Goal: Find contact information: Find contact information

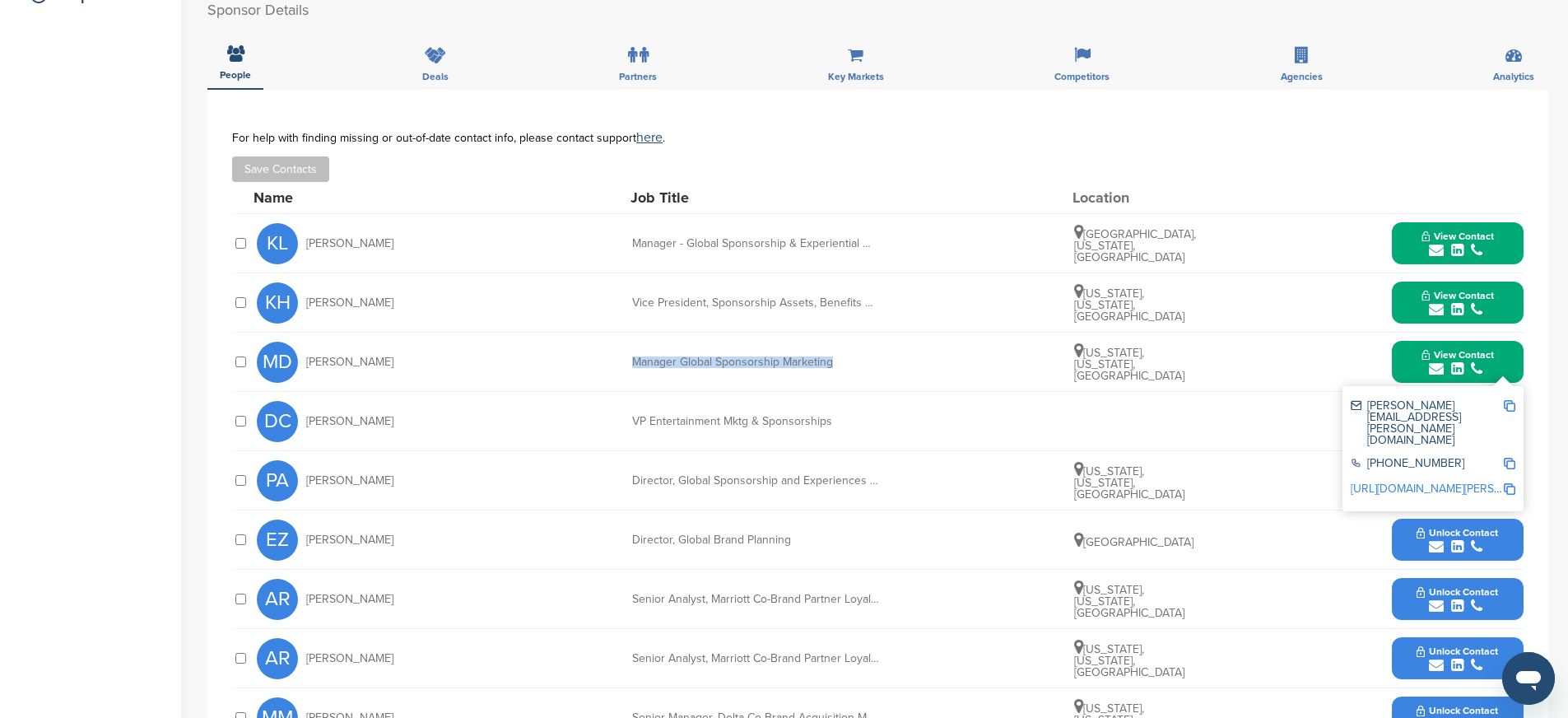
click at [1409, 353] on button "View Contact" at bounding box center [1458, 362] width 112 height 49
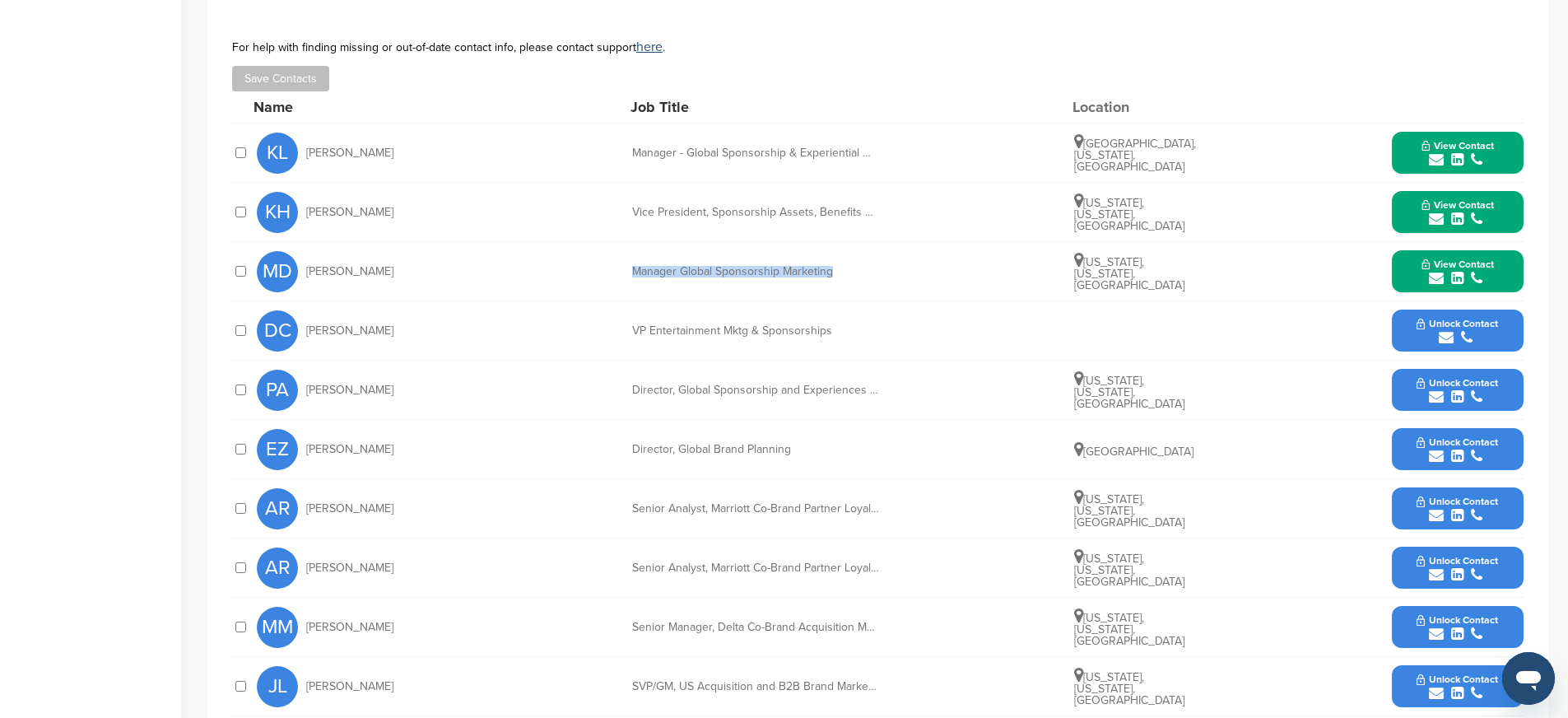
scroll to position [553, 0]
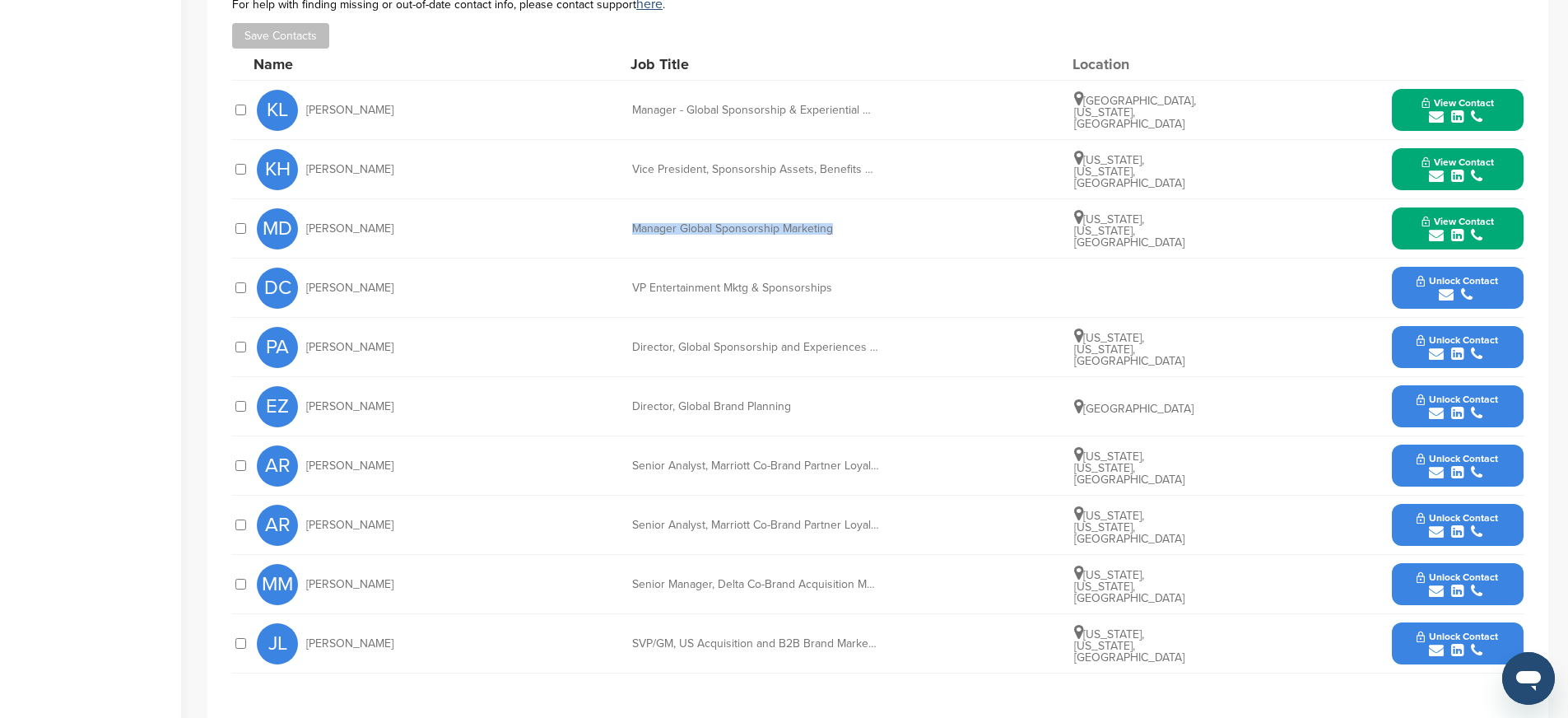
click at [1452, 346] on icon "submit" at bounding box center [1457, 354] width 13 height 15
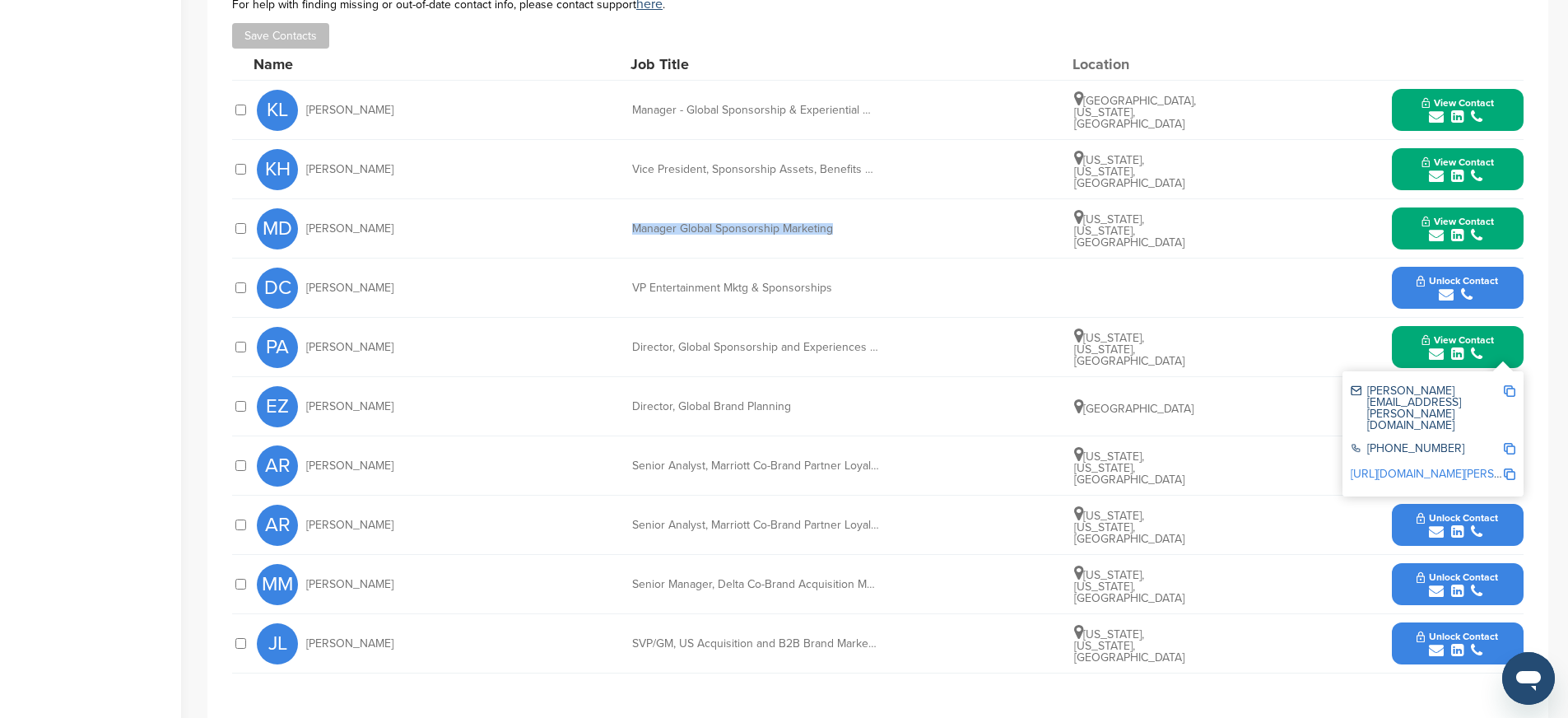
click at [1507, 385] on img at bounding box center [1510, 391] width 12 height 12
drag, startPoint x: 395, startPoint y: 326, endPoint x: 309, endPoint y: 325, distance: 86.0
click at [308, 326] on div "PA [PERSON_NAME]" at bounding box center [347, 346] width 181 height 41
copy span "[PERSON_NAME]"
drag, startPoint x: 630, startPoint y: 327, endPoint x: 903, endPoint y: 332, distance: 273.0
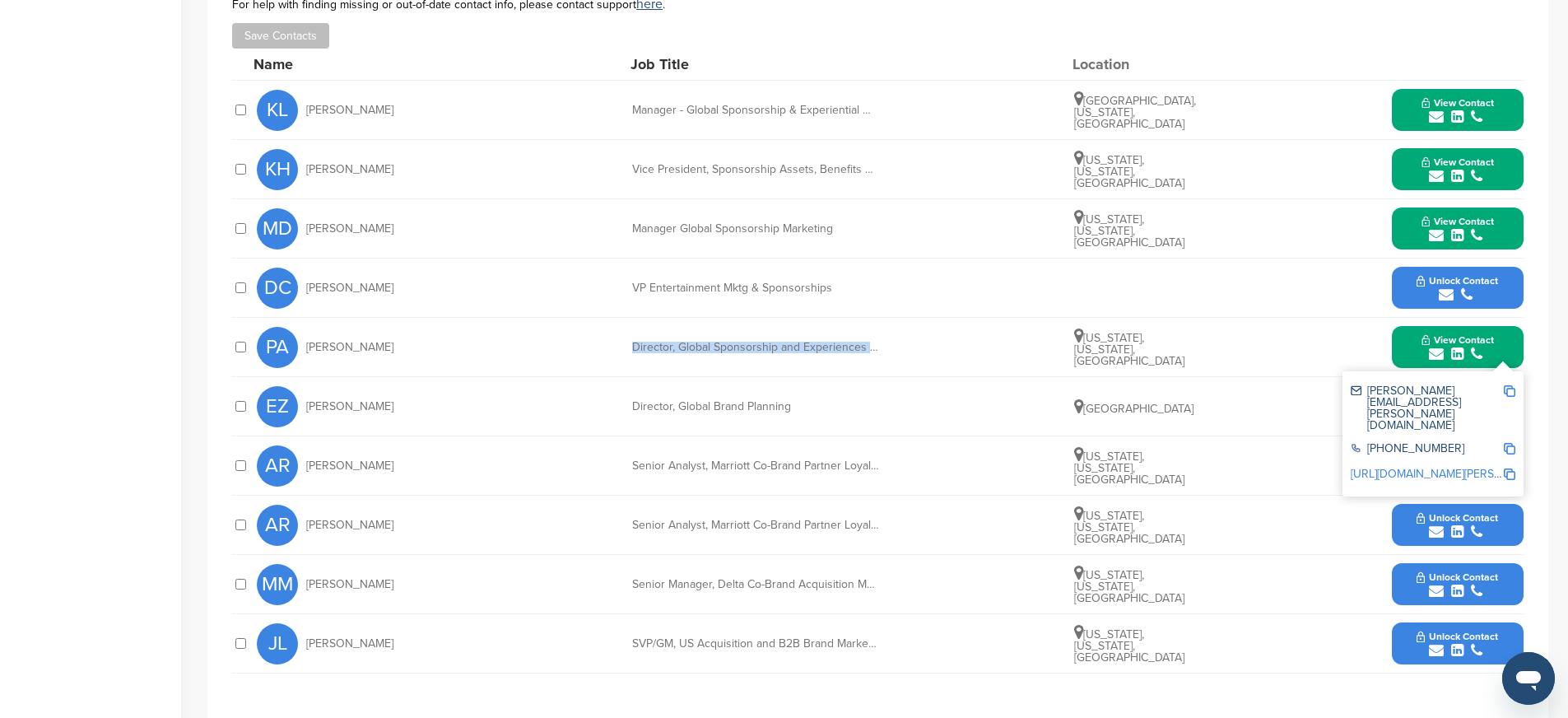
click at [903, 332] on div "PA [PERSON_NAME] Director, Global Sponsorship and Experiences Strategy, Measure…" at bounding box center [890, 347] width 1267 height 58
copy div "Director, Global Sponsorship and Experiences Strateg"
click at [1507, 442] on img at bounding box center [1510, 448] width 12 height 12
copy div "Director, Global Sponsorship and Experiences Strateg"
click at [1511, 468] on img at bounding box center [1510, 474] width 12 height 12
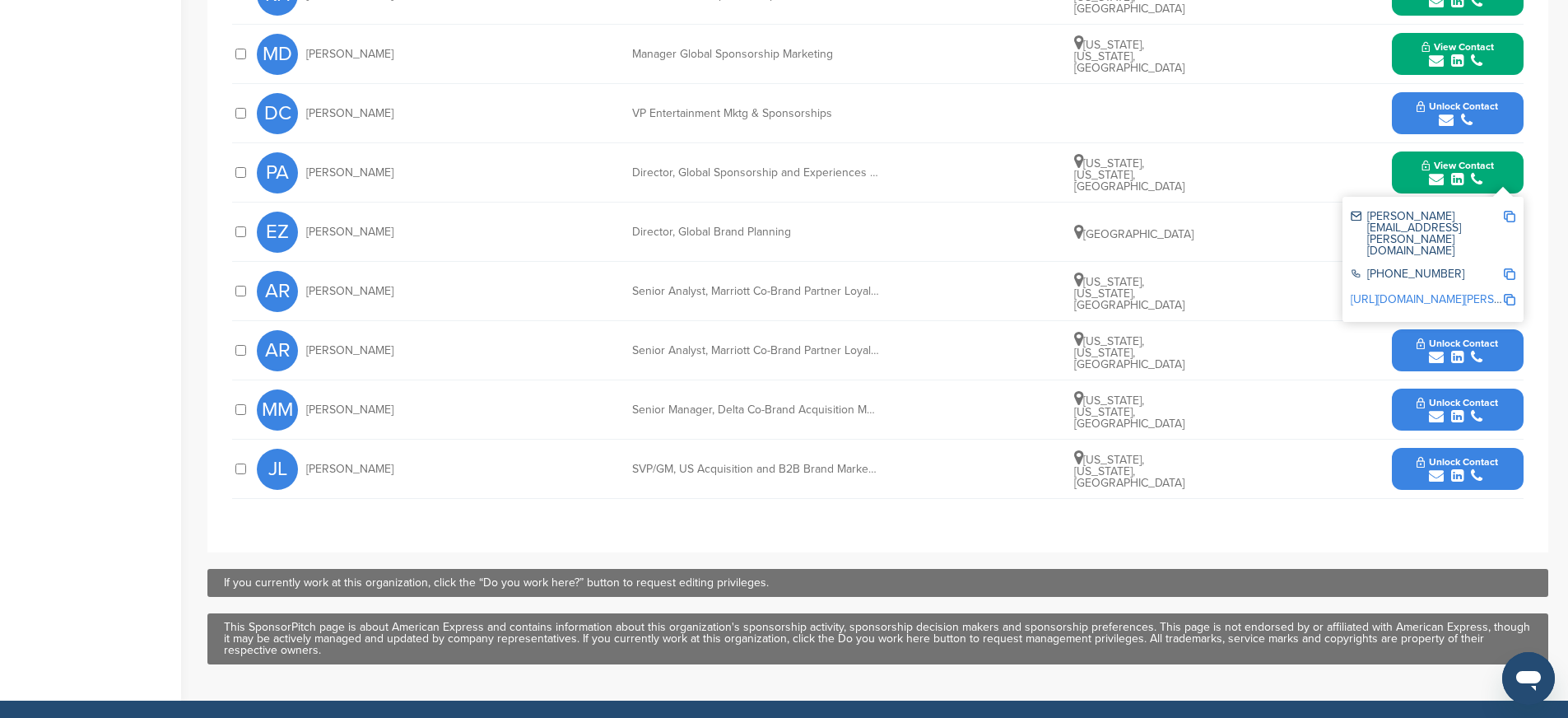
scroll to position [729, 0]
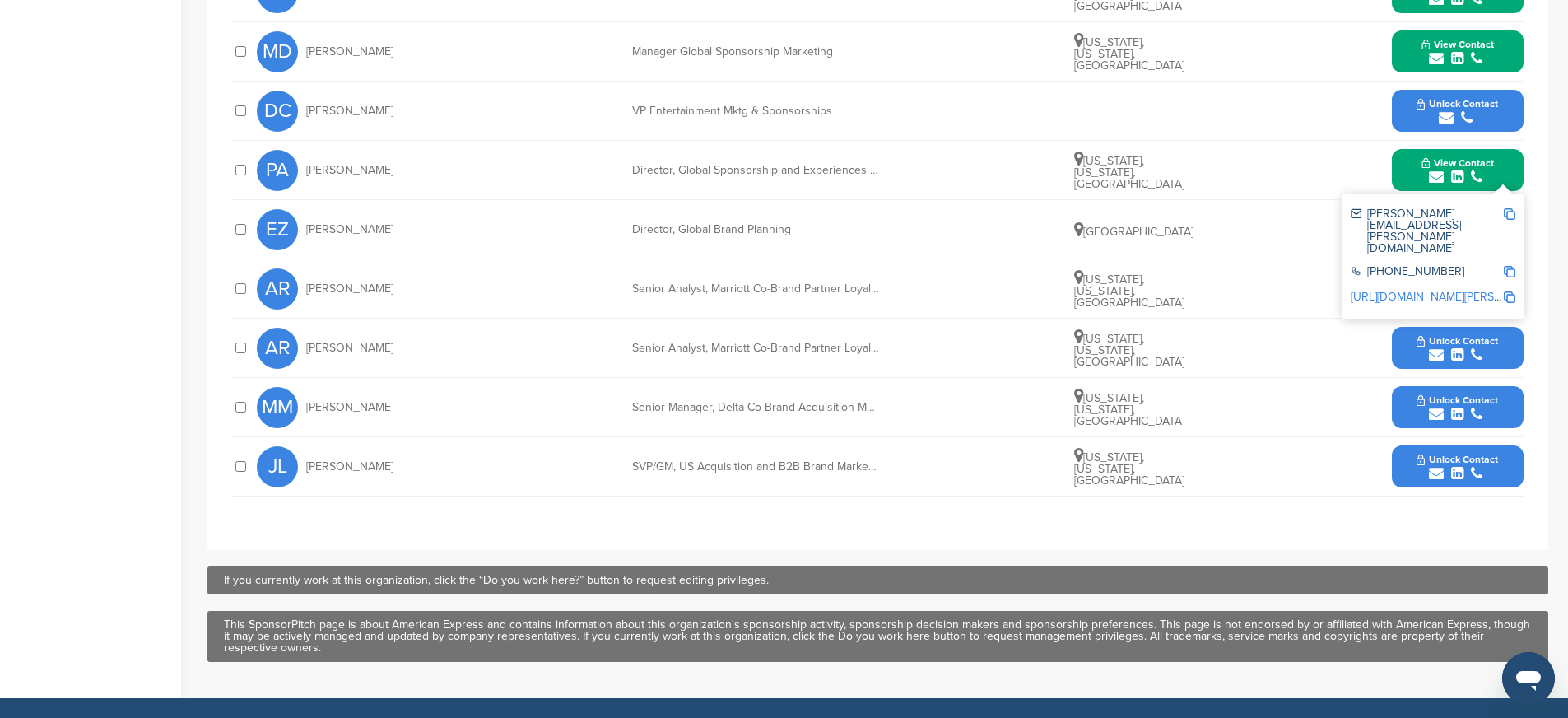
click at [1480, 466] on icon "submit" at bounding box center [1477, 473] width 12 height 15
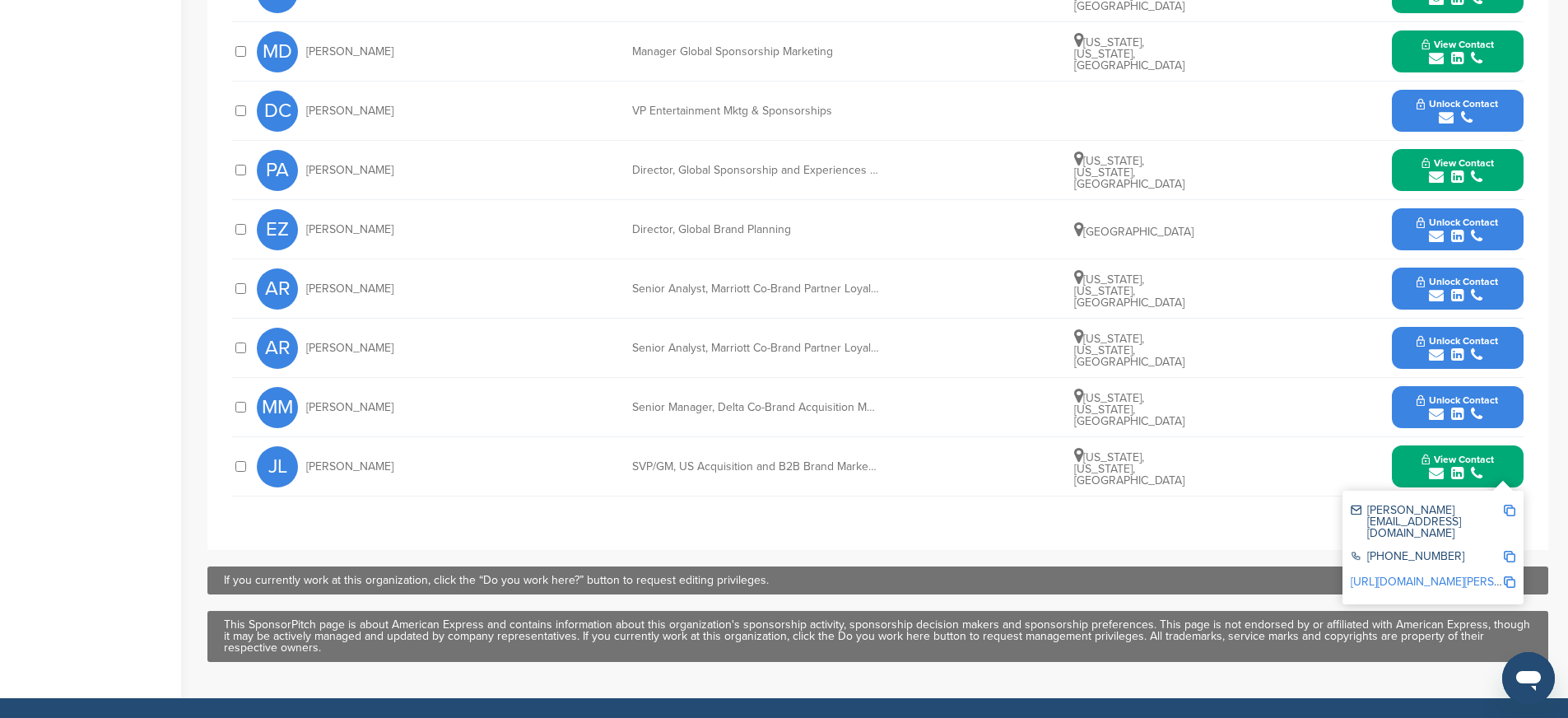
click at [1508, 504] on img at bounding box center [1510, 510] width 12 height 12
drag, startPoint x: 376, startPoint y: 449, endPoint x: 307, endPoint y: 452, distance: 69.1
click at [307, 452] on div "[PERSON_NAME]" at bounding box center [347, 466] width 181 height 41
copy span "[PERSON_NAME]"
drag, startPoint x: 628, startPoint y: 445, endPoint x: 896, endPoint y: 452, distance: 268.1
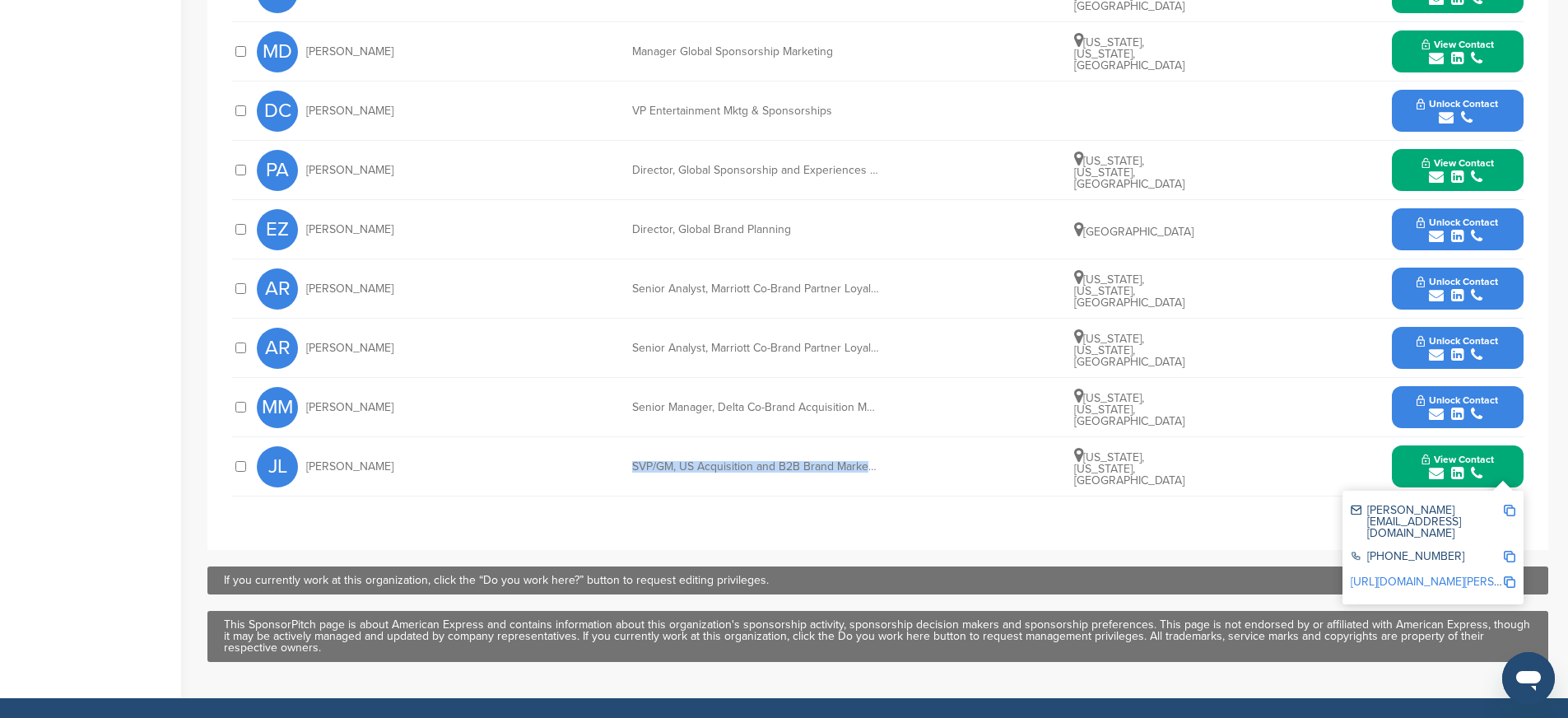
click at [896, 452] on div "[PERSON_NAME] SVP/GM, US Acquisition and B2B Brand Marketing, Small Business - …" at bounding box center [890, 467] width 1267 height 58
copy div "SVP/GM, US Acquisition and B2B Brand Marketing, S"
click at [1512, 551] on img at bounding box center [1510, 557] width 12 height 12
copy div "SVP/GM, US Acquisition and B2B Brand Marketing, S"
click at [1511, 576] on img at bounding box center [1510, 582] width 12 height 12
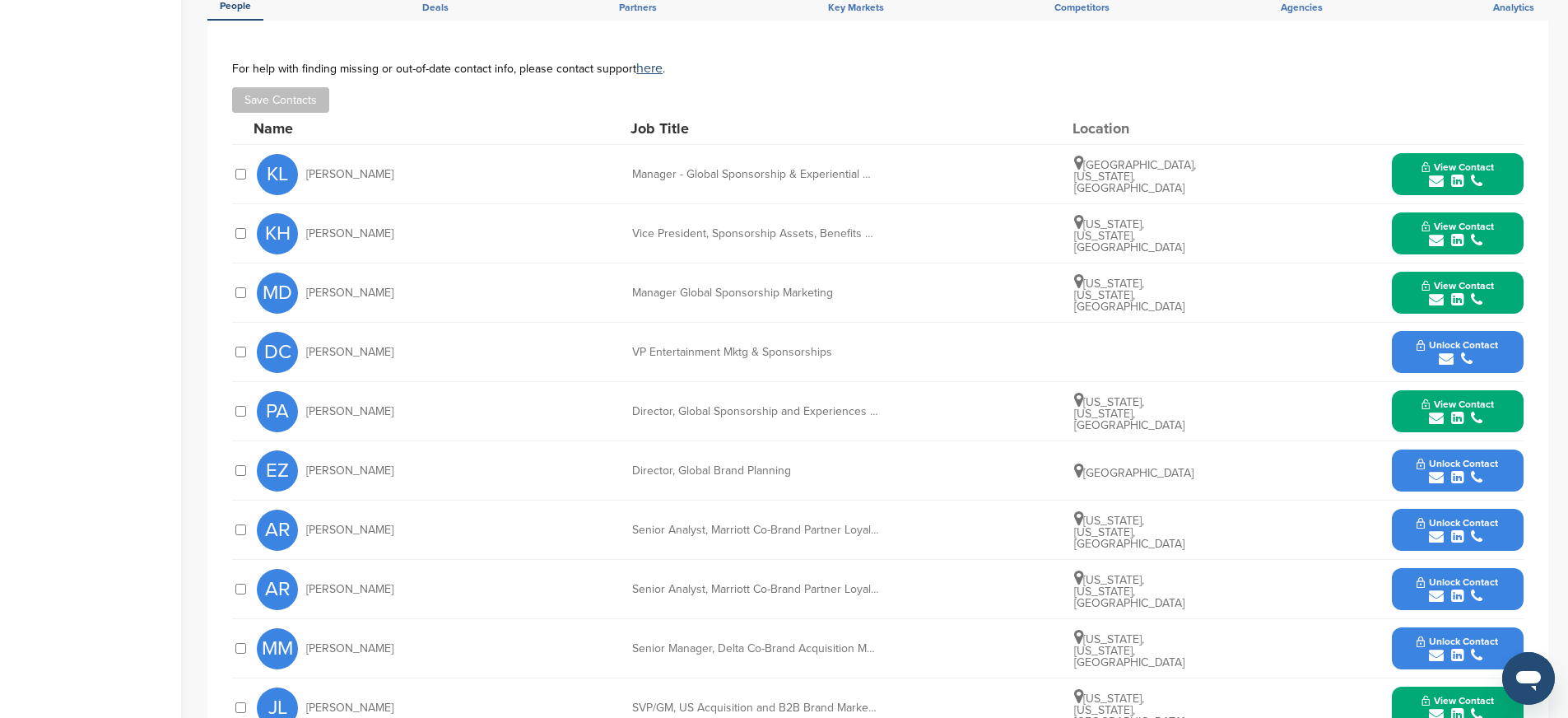
scroll to position [483, 0]
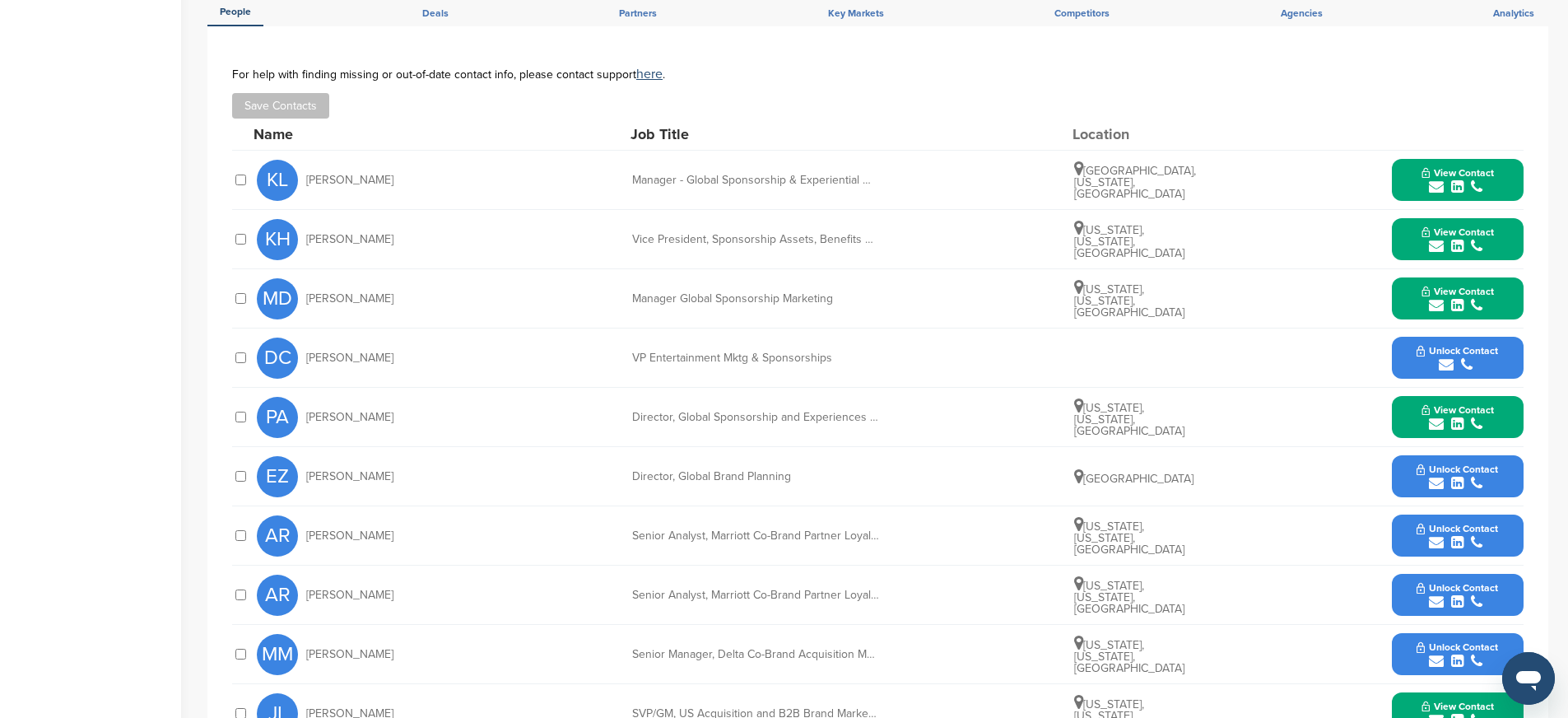
click at [1484, 345] on span "Unlock Contact" at bounding box center [1458, 351] width 82 height 12
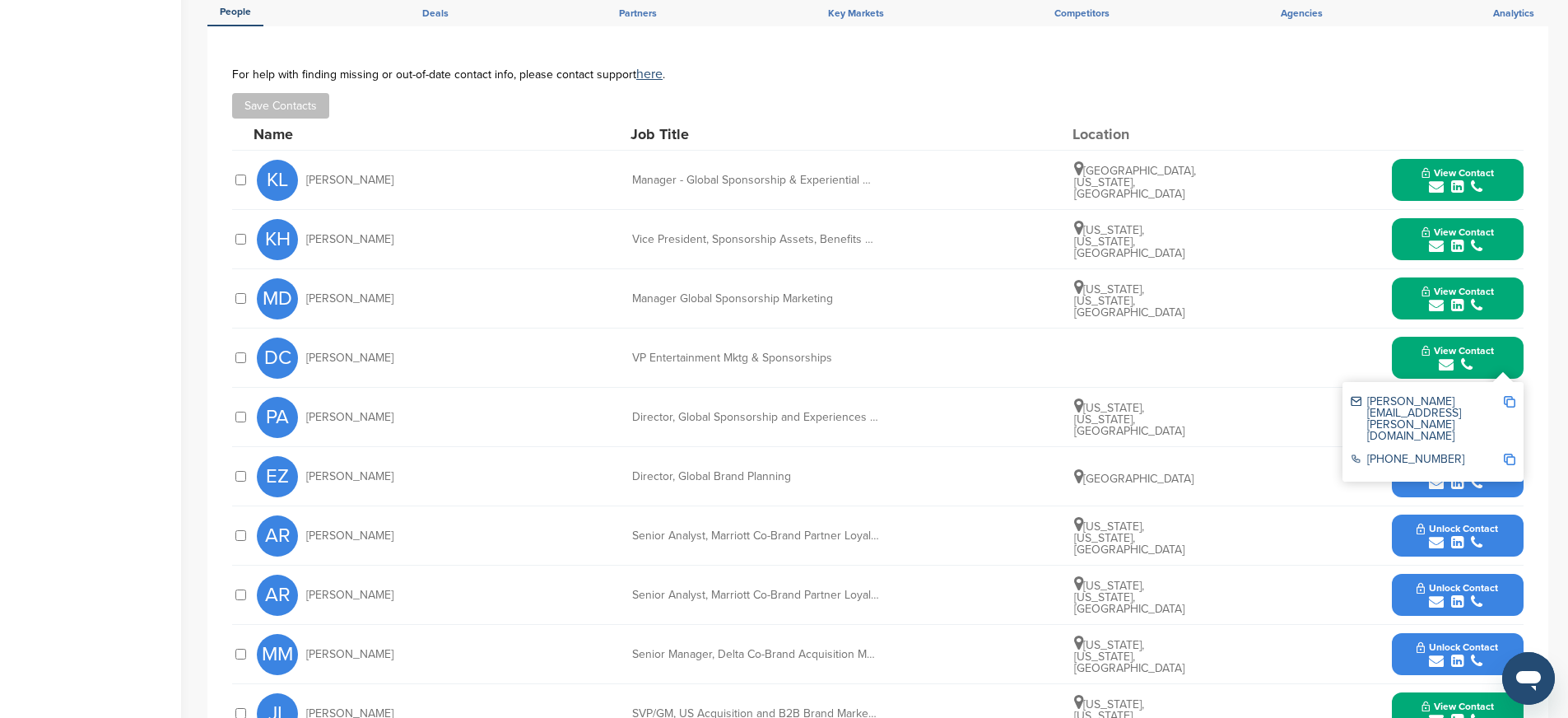
click at [1508, 396] on img at bounding box center [1510, 402] width 12 height 12
click at [1511, 453] on img at bounding box center [1510, 459] width 12 height 12
drag, startPoint x: 634, startPoint y: 342, endPoint x: 848, endPoint y: 341, distance: 214.0
click at [848, 352] on div "VP Entertainment Mktg & Sponsorships" at bounding box center [756, 358] width 247 height 12
copy div "VP Entertainment Mktg & Sponsorships"
